Goal: Task Accomplishment & Management: Use online tool/utility

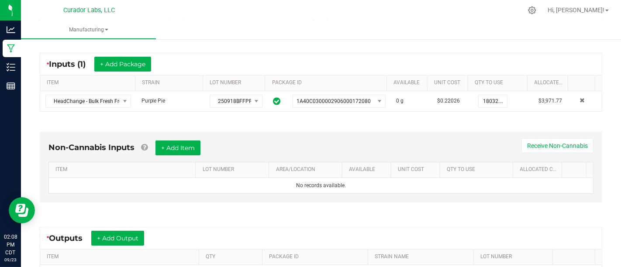
scroll to position [159, 0]
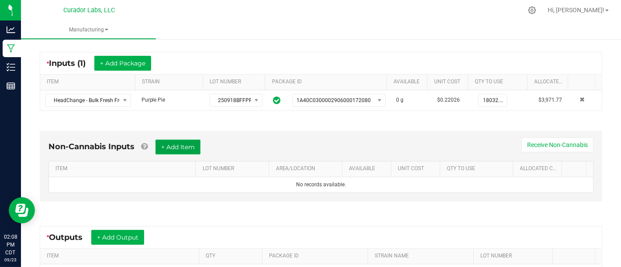
click at [186, 149] on button "+ Add Item" at bounding box center [178, 147] width 45 height 15
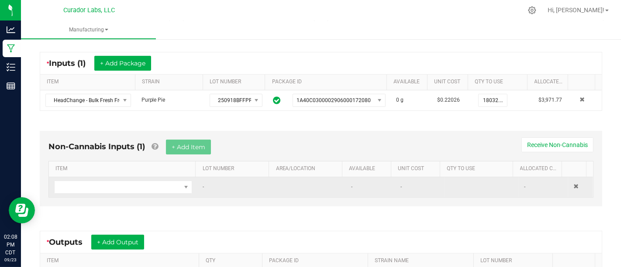
click at [181, 178] on td at bounding box center [123, 187] width 149 height 20
click at [183, 184] on span "NO DATA FOUND" at bounding box center [186, 187] width 7 height 7
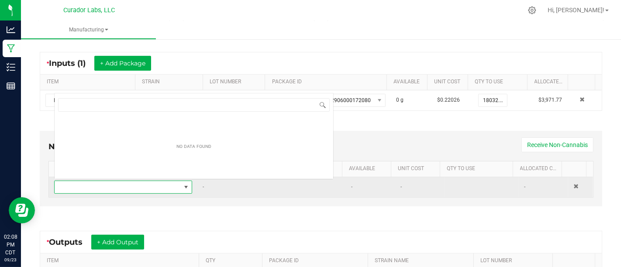
scroll to position [13, 132]
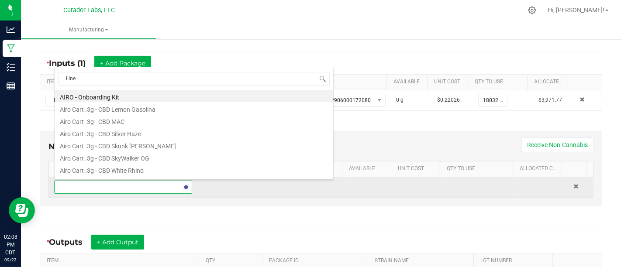
type input "Liner"
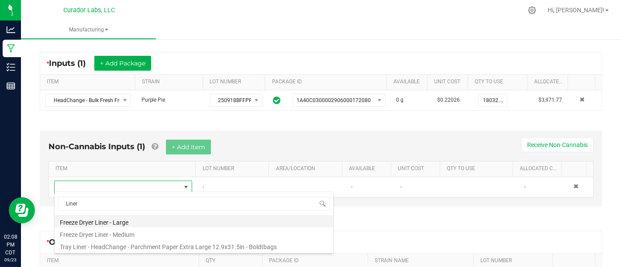
click at [196, 225] on li "Freeze Dryer Liner - Large" at bounding box center [194, 221] width 279 height 12
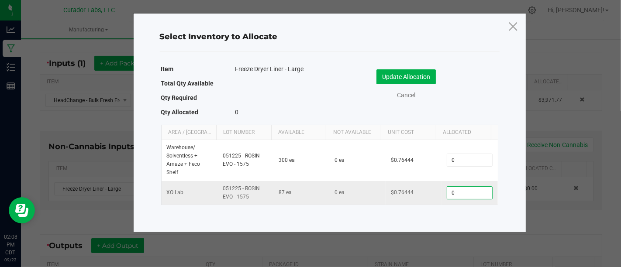
click at [477, 191] on input "0" at bounding box center [469, 193] width 45 height 12
type input "5"
click at [409, 74] on button "Update Allocation" at bounding box center [406, 76] width 59 height 15
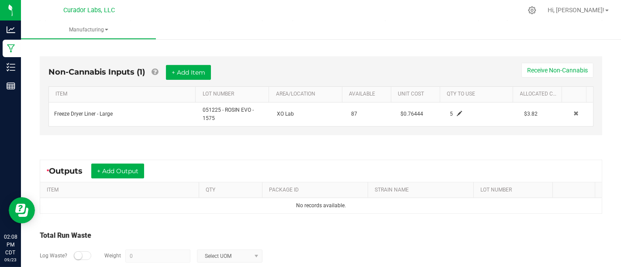
scroll to position [250, 0]
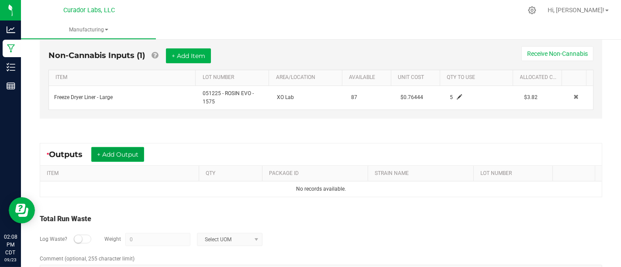
click at [142, 147] on button "+ Add Output" at bounding box center [117, 154] width 53 height 15
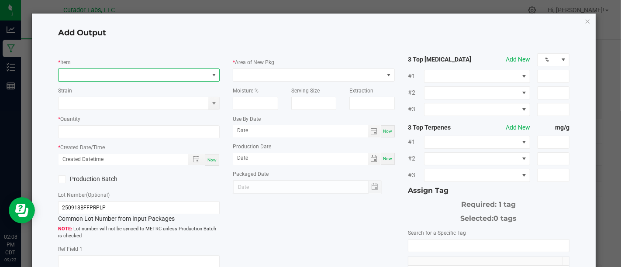
click at [182, 75] on span "NO DATA FOUND" at bounding box center [134, 75] width 150 height 12
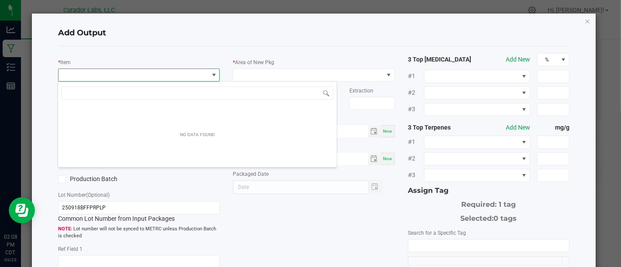
scroll to position [13, 159]
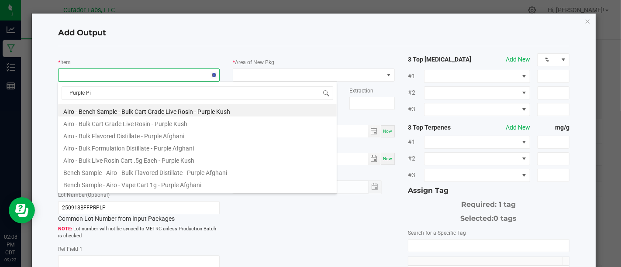
type input "Purple Pie"
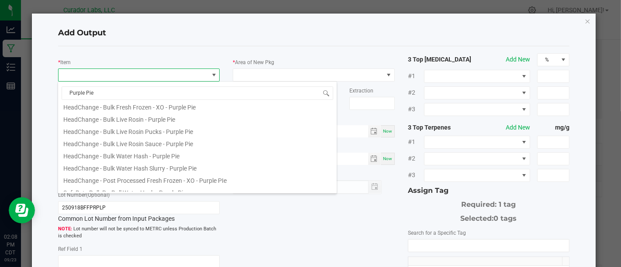
scroll to position [96, 0]
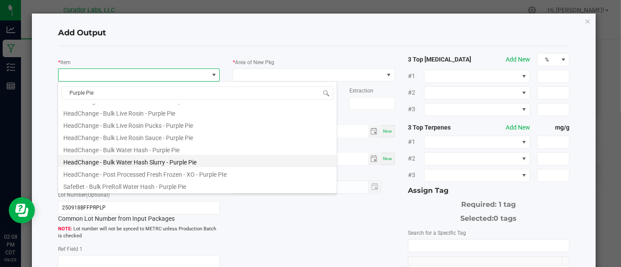
click at [218, 160] on li "HeadChange - Bulk Water Hash Slurry - Purple Pie" at bounding box center [197, 161] width 279 height 12
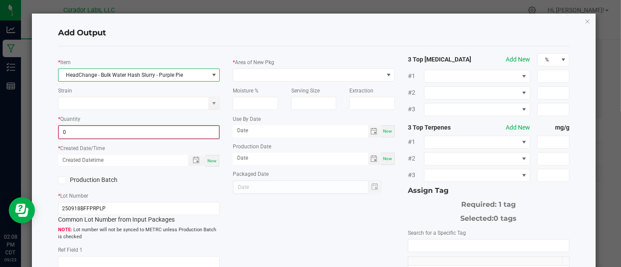
click at [201, 136] on input "0" at bounding box center [139, 132] width 160 height 12
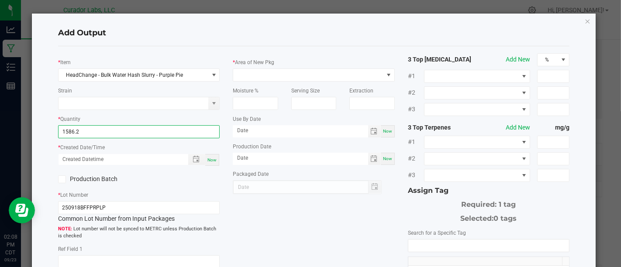
type input "1586.2000 g"
click at [213, 160] on span "Now" at bounding box center [212, 160] width 9 height 5
type input "[DATE] 2:08 PM"
type input "[DATE]"
click at [97, 173] on div "Production Batch" at bounding box center [95, 179] width 87 height 13
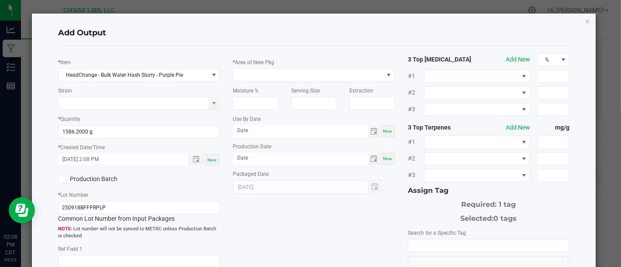
click at [98, 175] on label "Production Batch" at bounding box center [95, 179] width 74 height 9
click at [0, 0] on input "Production Batch" at bounding box center [0, 0] width 0 height 0
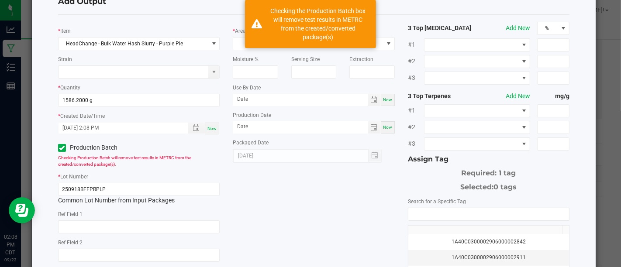
scroll to position [0, 0]
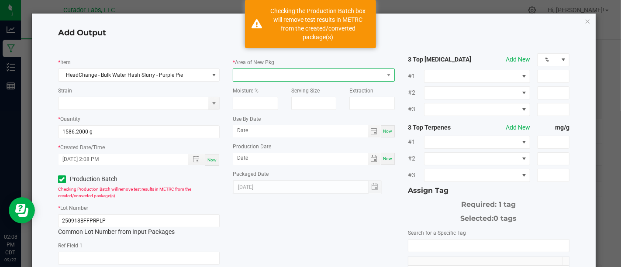
click at [306, 72] on span at bounding box center [308, 75] width 150 height 12
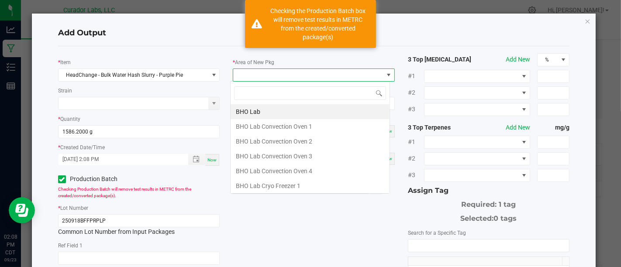
scroll to position [13, 159]
type input "Xo"
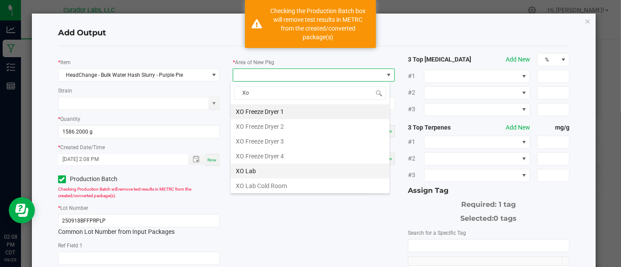
click at [308, 173] on li "XO Lab" at bounding box center [310, 171] width 159 height 15
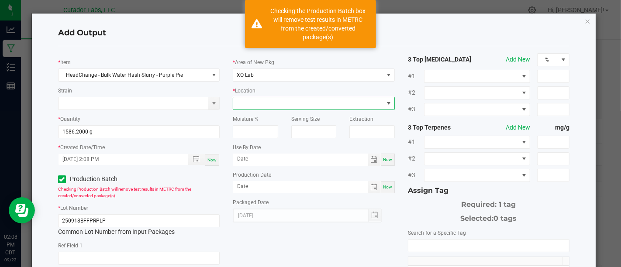
click at [329, 104] on span at bounding box center [308, 103] width 150 height 12
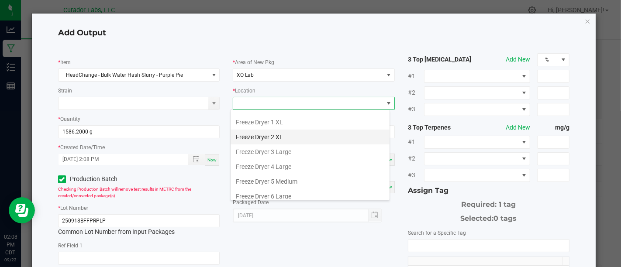
scroll to position [31, 0]
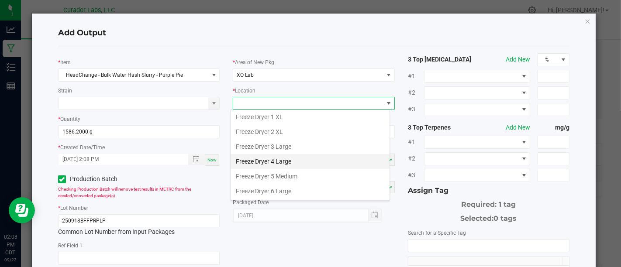
click at [324, 162] on li "Freeze Dryer 4 Large" at bounding box center [310, 161] width 159 height 15
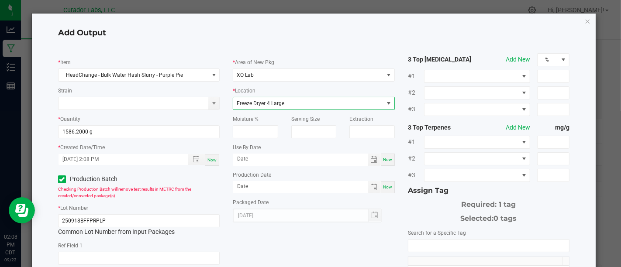
click at [383, 157] on span "Now" at bounding box center [387, 159] width 9 height 5
click at [311, 165] on span "[DATE]" at bounding box center [300, 160] width 135 height 12
click at [311, 164] on span "[DATE]" at bounding box center [300, 160] width 135 height 12
click at [313, 162] on input "[DATE]" at bounding box center [300, 159] width 135 height 11
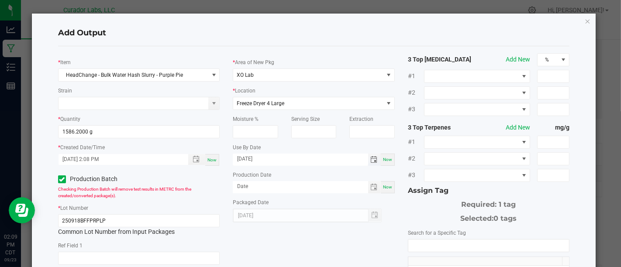
click at [289, 161] on input "[DATE]" at bounding box center [300, 159] width 135 height 11
type input "[DATE]"
click at [385, 190] on div "Now" at bounding box center [388, 187] width 14 height 12
type input "[DATE]"
click at [432, 240] on input "NO DATA FOUND" at bounding box center [489, 246] width 161 height 12
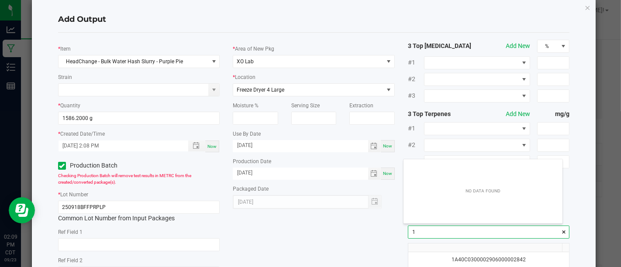
scroll to position [12, 159]
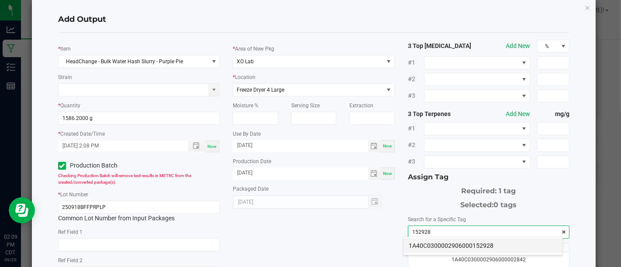
click at [426, 246] on li "1A40C0300002906000152928" at bounding box center [483, 246] width 159 height 15
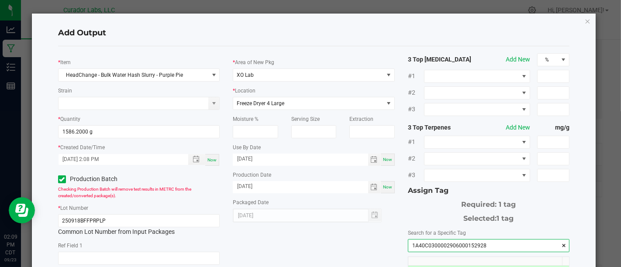
scroll to position [147, 0]
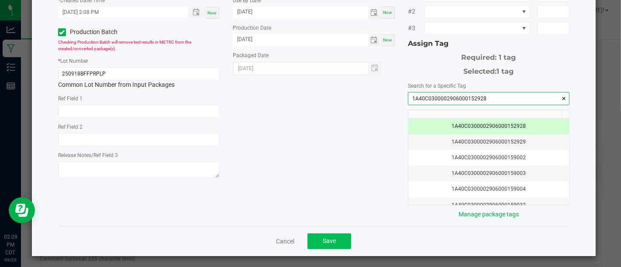
type input "1A40C0300002906000152928"
click at [331, 244] on button "Save" at bounding box center [330, 242] width 44 height 16
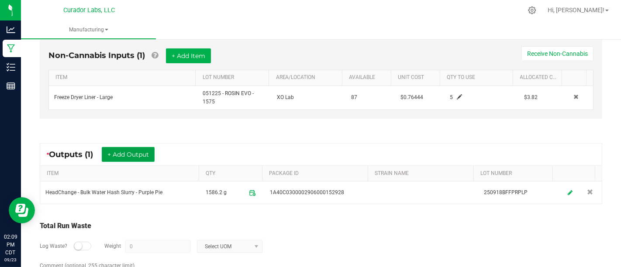
scroll to position [284, 0]
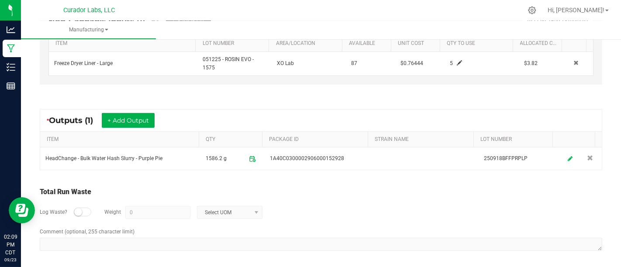
click at [85, 208] on div at bounding box center [82, 212] width 17 height 9
click at [145, 207] on input "0" at bounding box center [158, 213] width 64 height 12
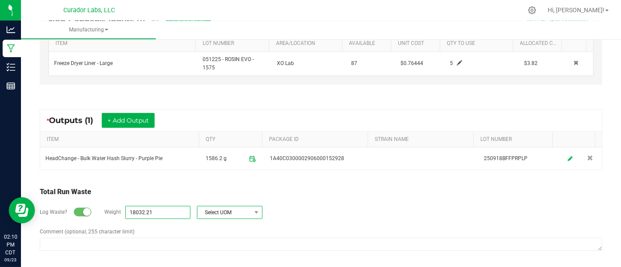
click at [241, 209] on span "Select UOM" at bounding box center [225, 213] width 54 height 12
click at [235, 138] on li "Gram" at bounding box center [228, 135] width 65 height 12
type input "18032.21 g"
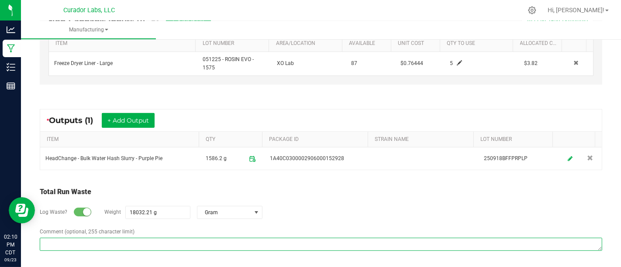
click at [326, 247] on textarea "Comment (optional, 255 character limit)" at bounding box center [321, 244] width 563 height 13
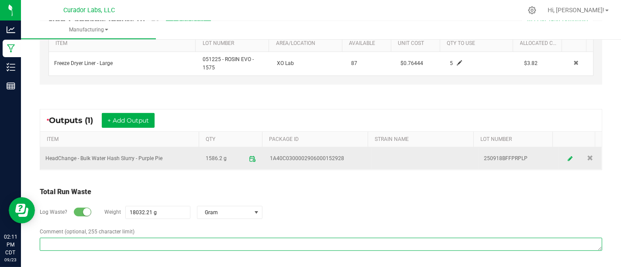
paste textarea "Material was washed in water, discarded and mixed with mulch."
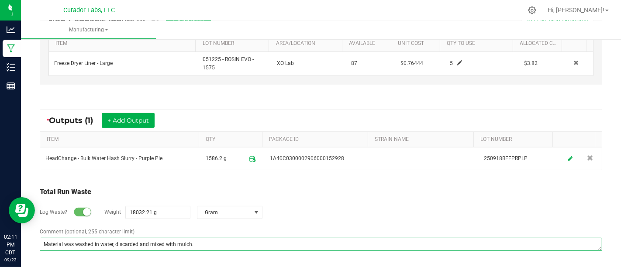
scroll to position [0, 0]
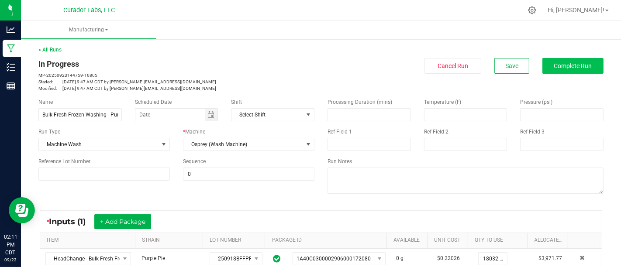
type textarea "Material was washed in water, discarded and mixed with mulch."
click at [579, 65] on span "Complete Run" at bounding box center [573, 65] width 38 height 7
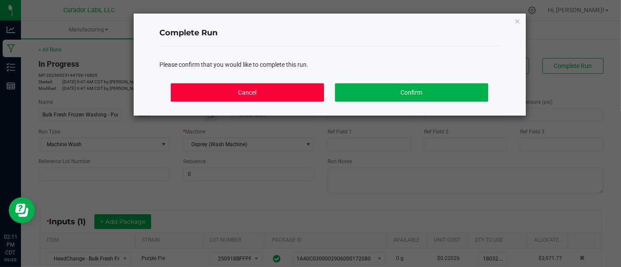
click at [288, 97] on button "Cancel" at bounding box center [247, 92] width 153 height 18
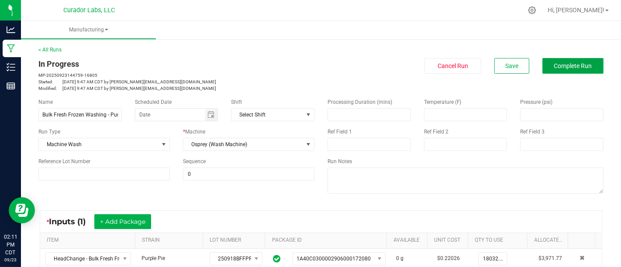
click at [543, 62] on button "Complete Run" at bounding box center [573, 66] width 61 height 16
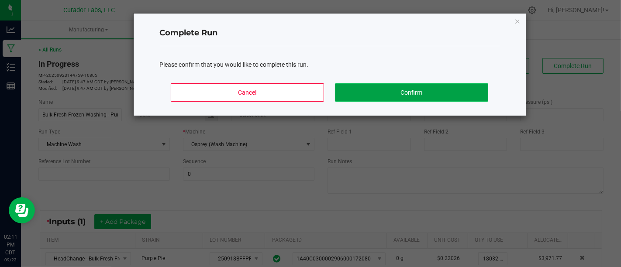
click at [458, 98] on button "Confirm" at bounding box center [411, 92] width 153 height 18
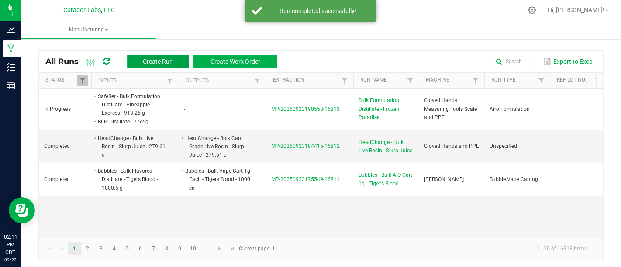
click at [167, 58] on span "Create Run" at bounding box center [158, 61] width 30 height 7
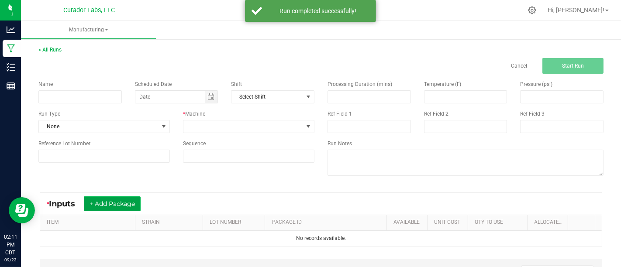
click at [107, 201] on button "+ Add Package" at bounding box center [112, 204] width 57 height 15
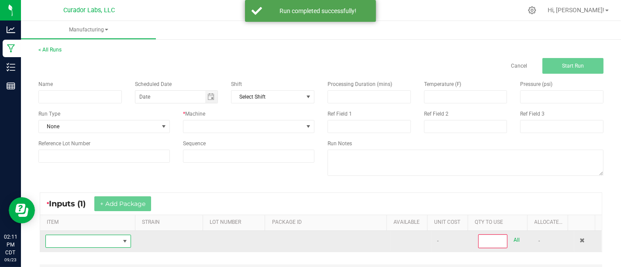
click at [106, 240] on span "NO DATA FOUND" at bounding box center [83, 242] width 74 height 12
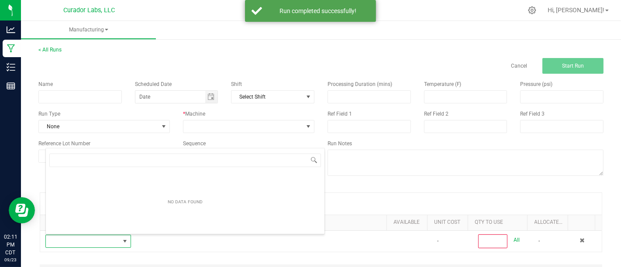
scroll to position [13, 82]
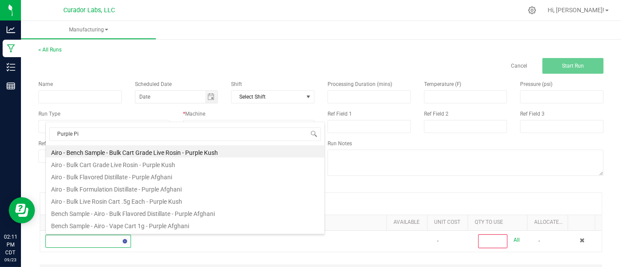
type input "Purple Pie"
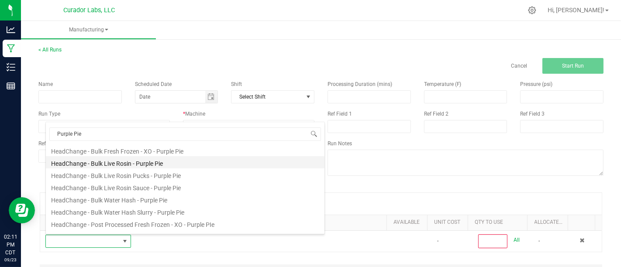
scroll to position [87, 0]
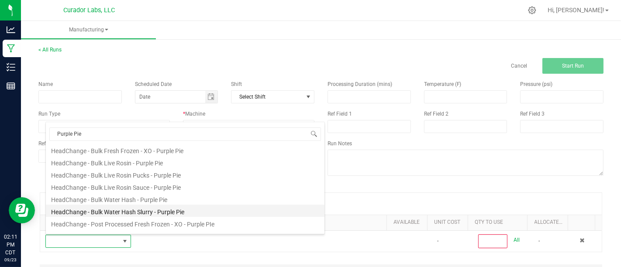
click at [250, 210] on li "HeadChange - Bulk Water Hash Slurry - Purple Pie" at bounding box center [185, 211] width 279 height 12
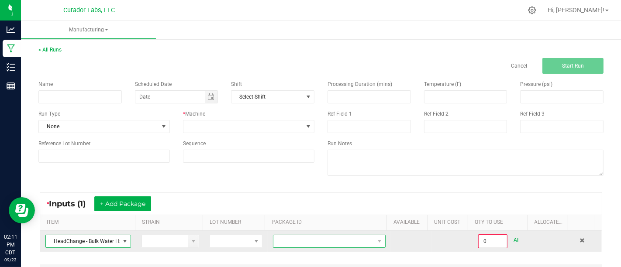
click at [303, 236] on span at bounding box center [324, 242] width 101 height 12
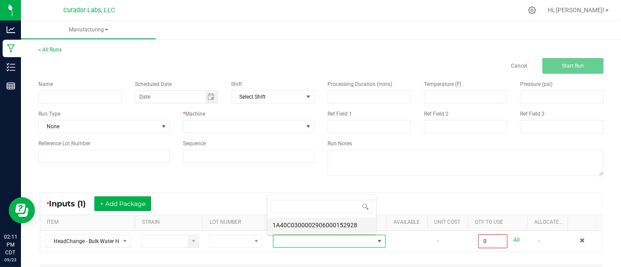
click at [328, 226] on li "1A40C0300002906000152928" at bounding box center [321, 225] width 109 height 15
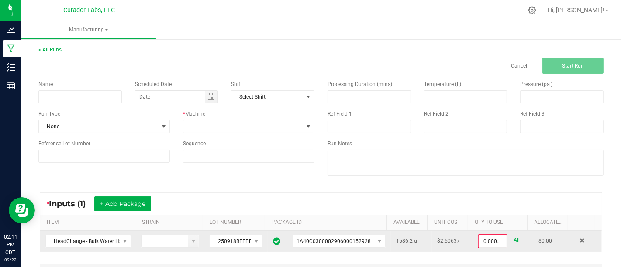
click at [514, 242] on link "All" at bounding box center [517, 241] width 6 height 12
type input "1586.2000 g"
click at [85, 101] on input at bounding box center [79, 96] width 83 height 13
type input "Bulk Water Hash Sublimation - Purple Pie"
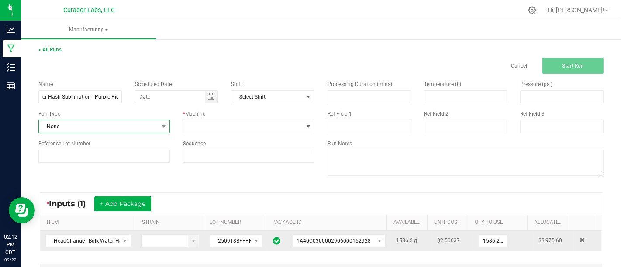
scroll to position [0, 0]
click at [128, 128] on span "None" at bounding box center [99, 127] width 120 height 12
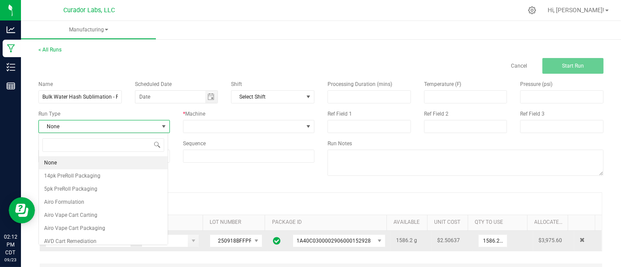
scroll to position [13, 129]
type input "H"
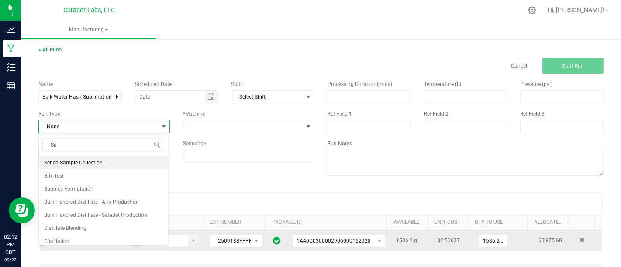
type input "Sub"
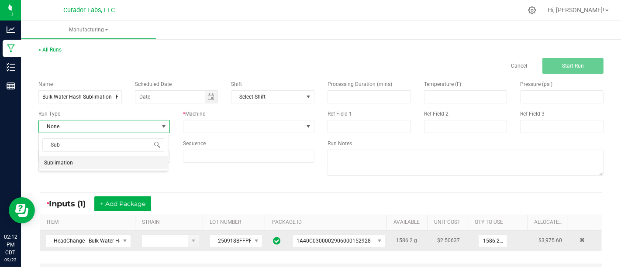
click at [129, 164] on li "Sublimation" at bounding box center [103, 162] width 129 height 13
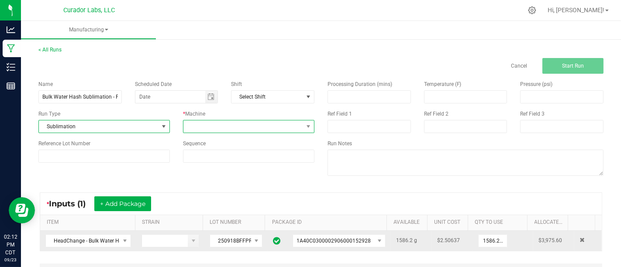
click at [186, 130] on span at bounding box center [244, 127] width 120 height 12
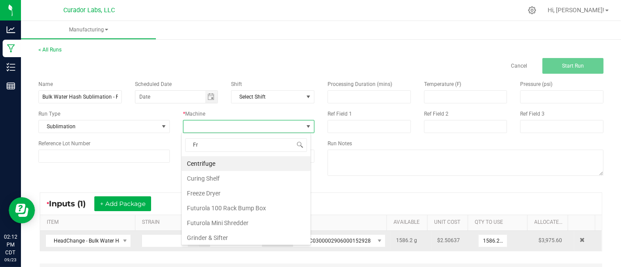
type input "Fre"
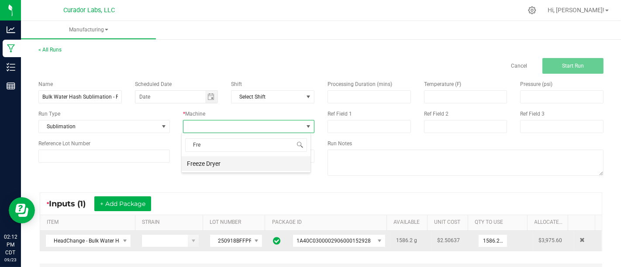
click at [208, 162] on li "Freeze Dryer" at bounding box center [246, 163] width 129 height 15
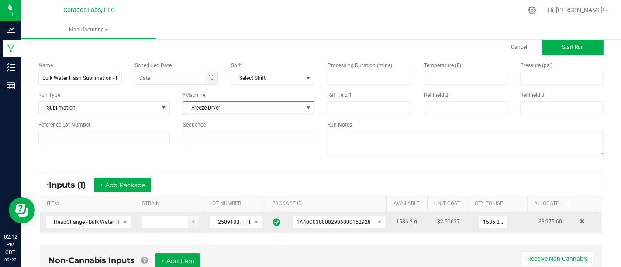
scroll to position [19, 0]
click at [562, 50] on button "Start Run" at bounding box center [573, 47] width 61 height 16
